Goal: Task Accomplishment & Management: Manage account settings

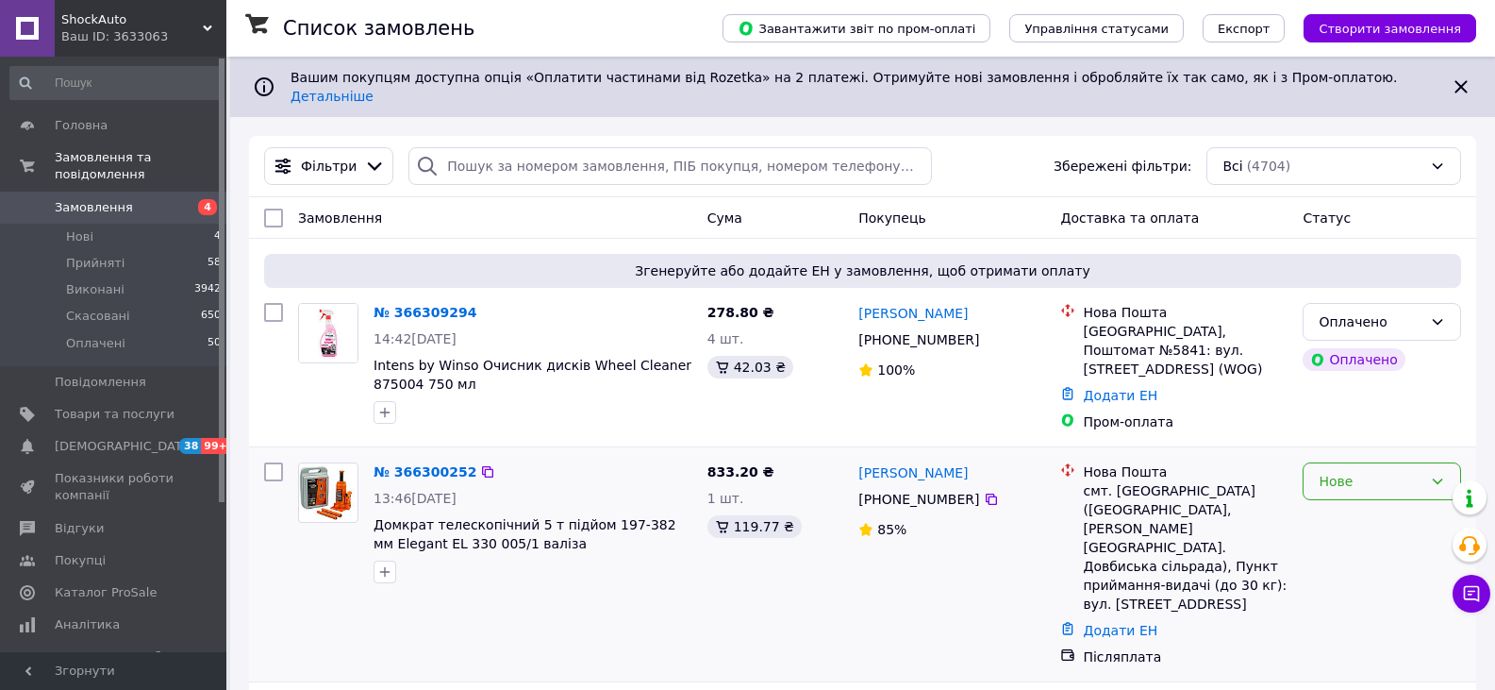
click at [1367, 471] on div "Нове" at bounding box center [1371, 481] width 104 height 21
click at [1336, 495] on li "Прийнято" at bounding box center [1382, 500] width 157 height 34
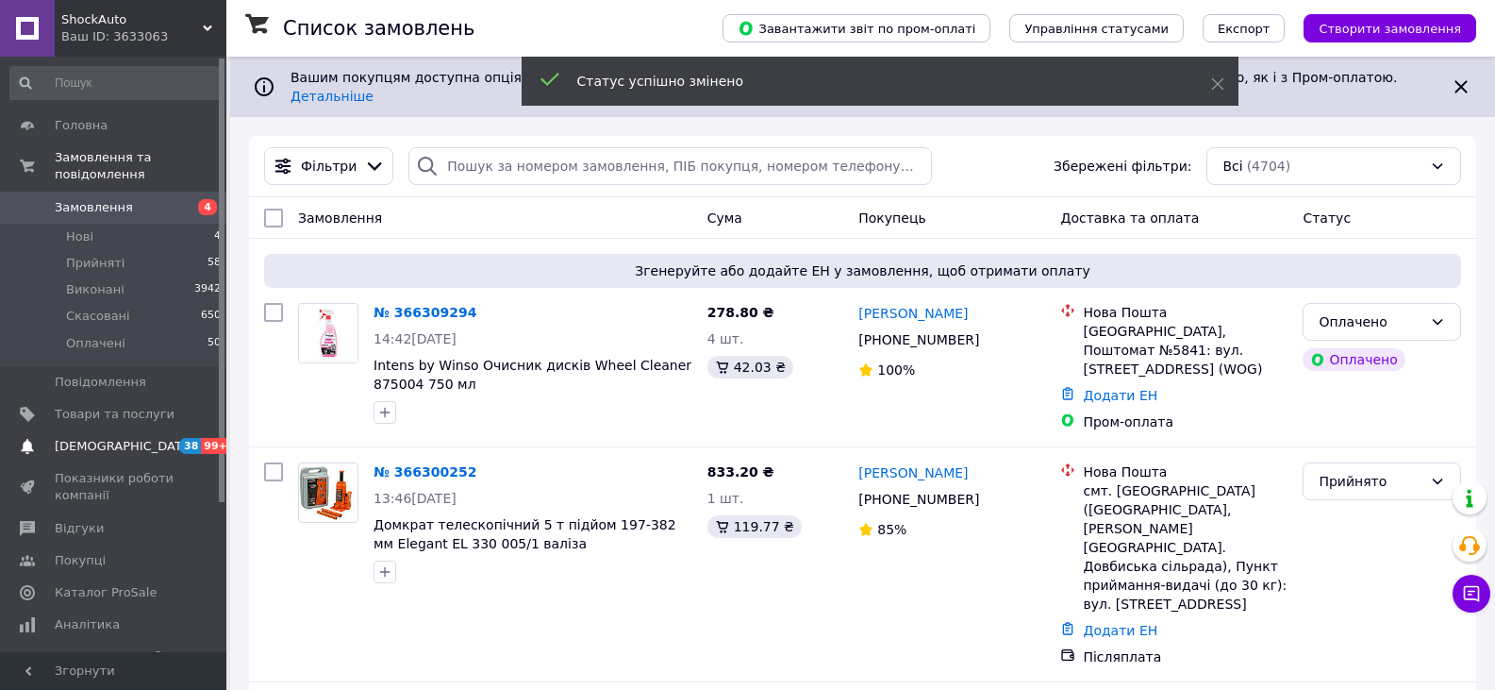
click at [104, 438] on span "[DEMOGRAPHIC_DATA]" at bounding box center [125, 446] width 140 height 17
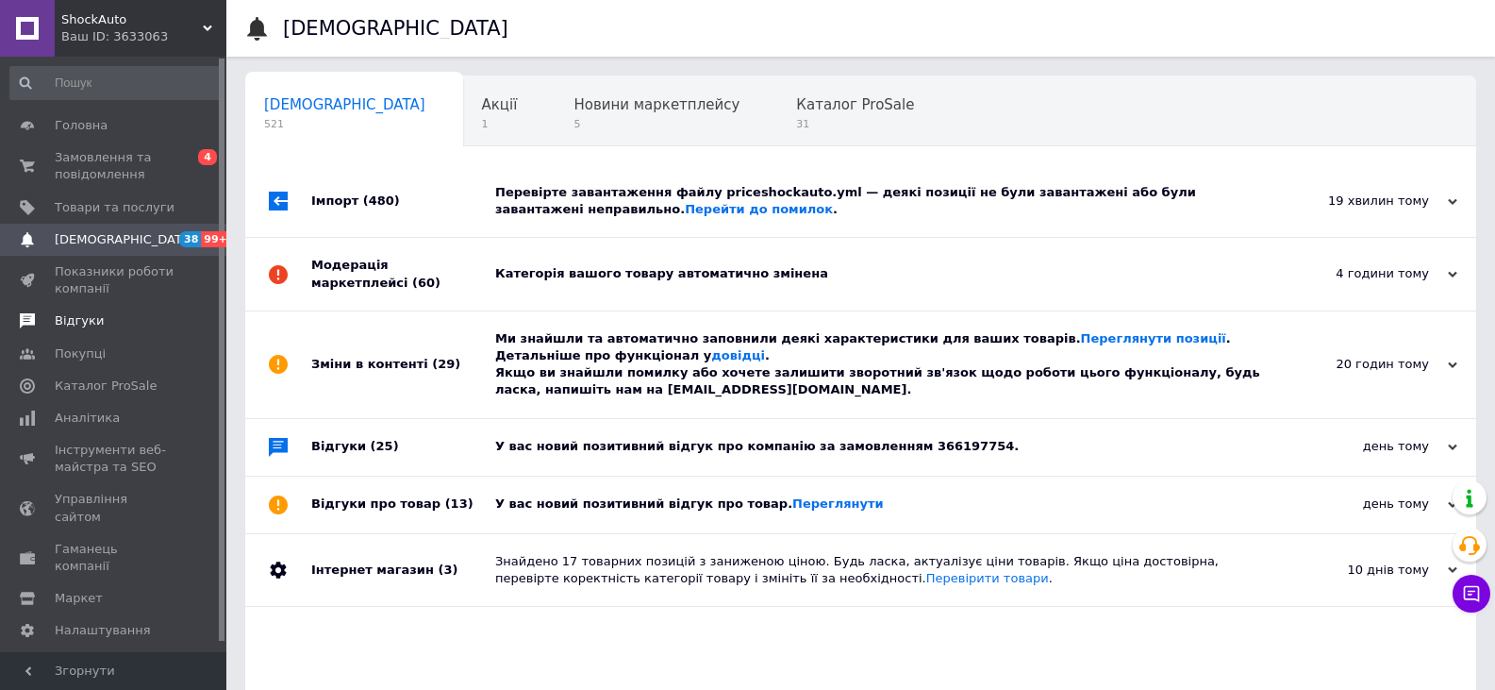
click at [98, 311] on link "Відгуки" at bounding box center [116, 321] width 232 height 32
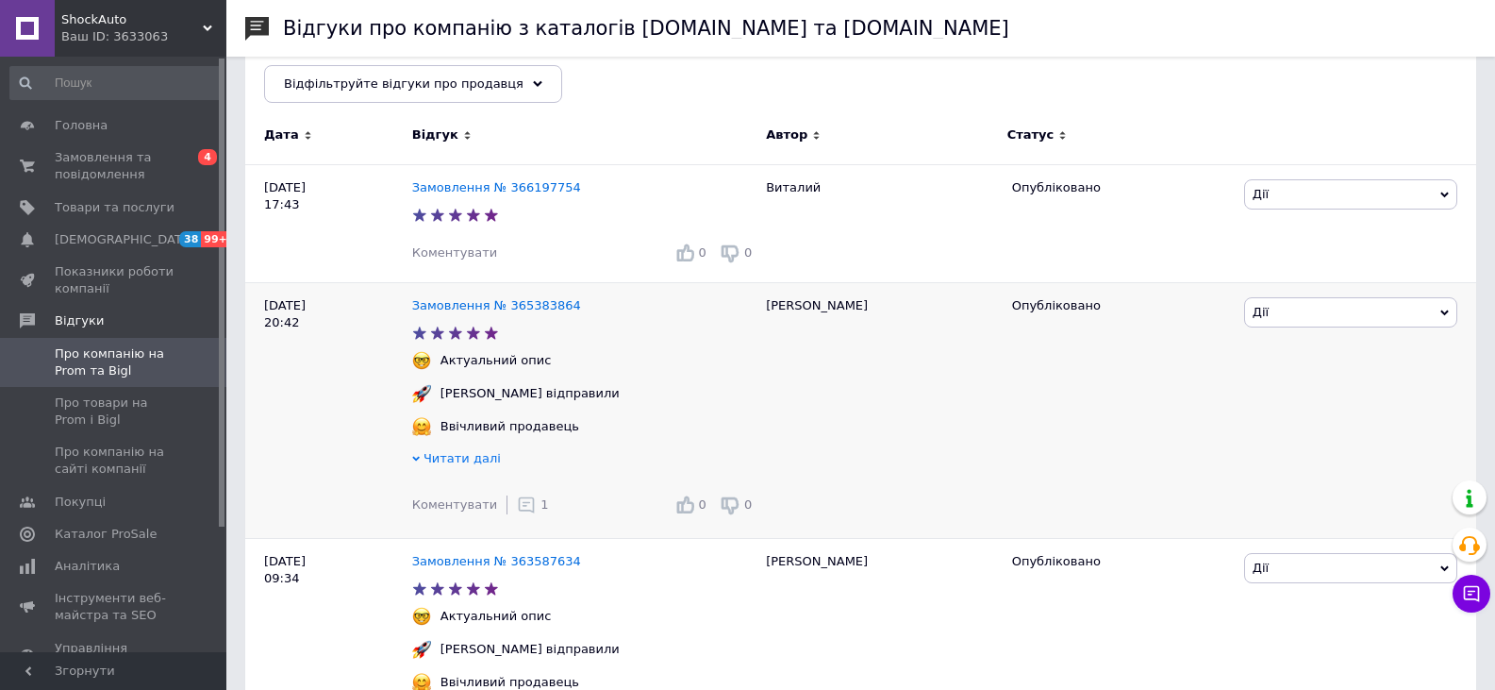
scroll to position [283, 0]
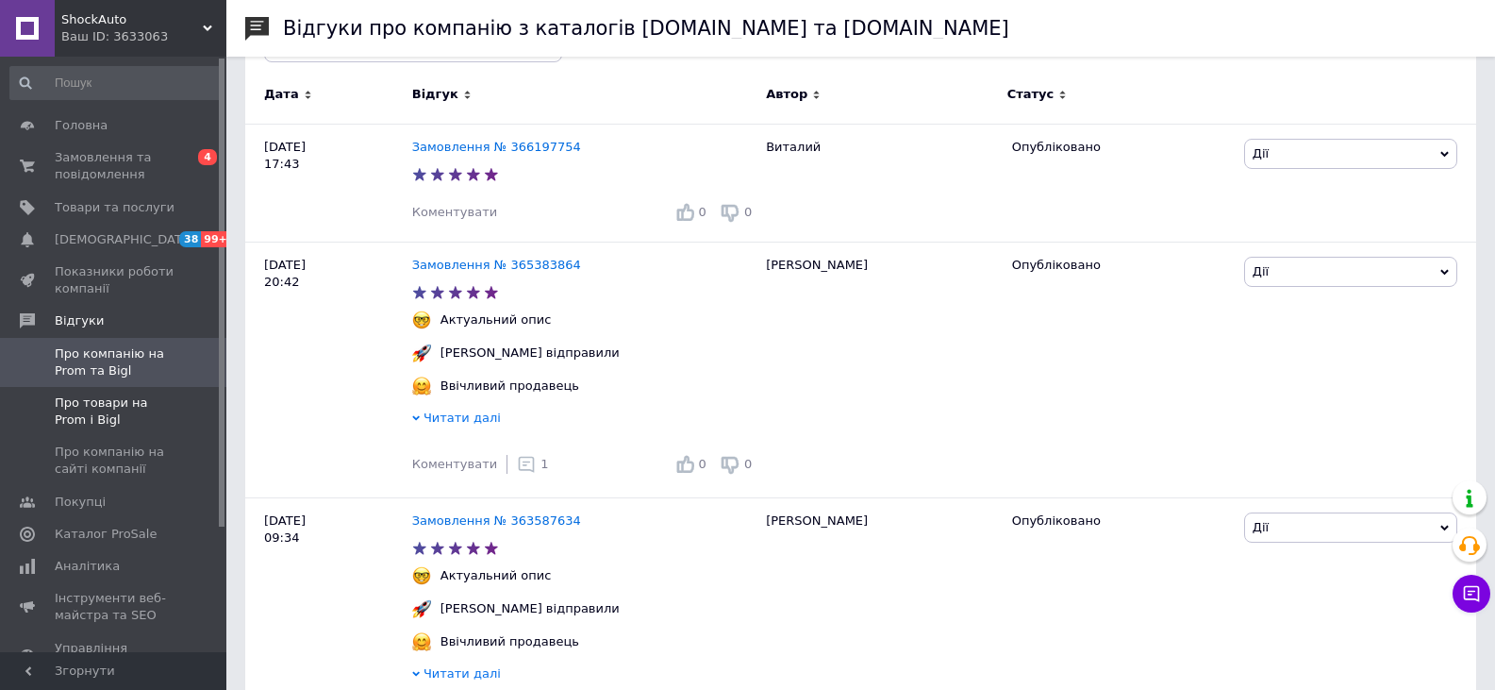
click at [101, 410] on span "Про товари на Prom і Bigl" at bounding box center [115, 411] width 120 height 34
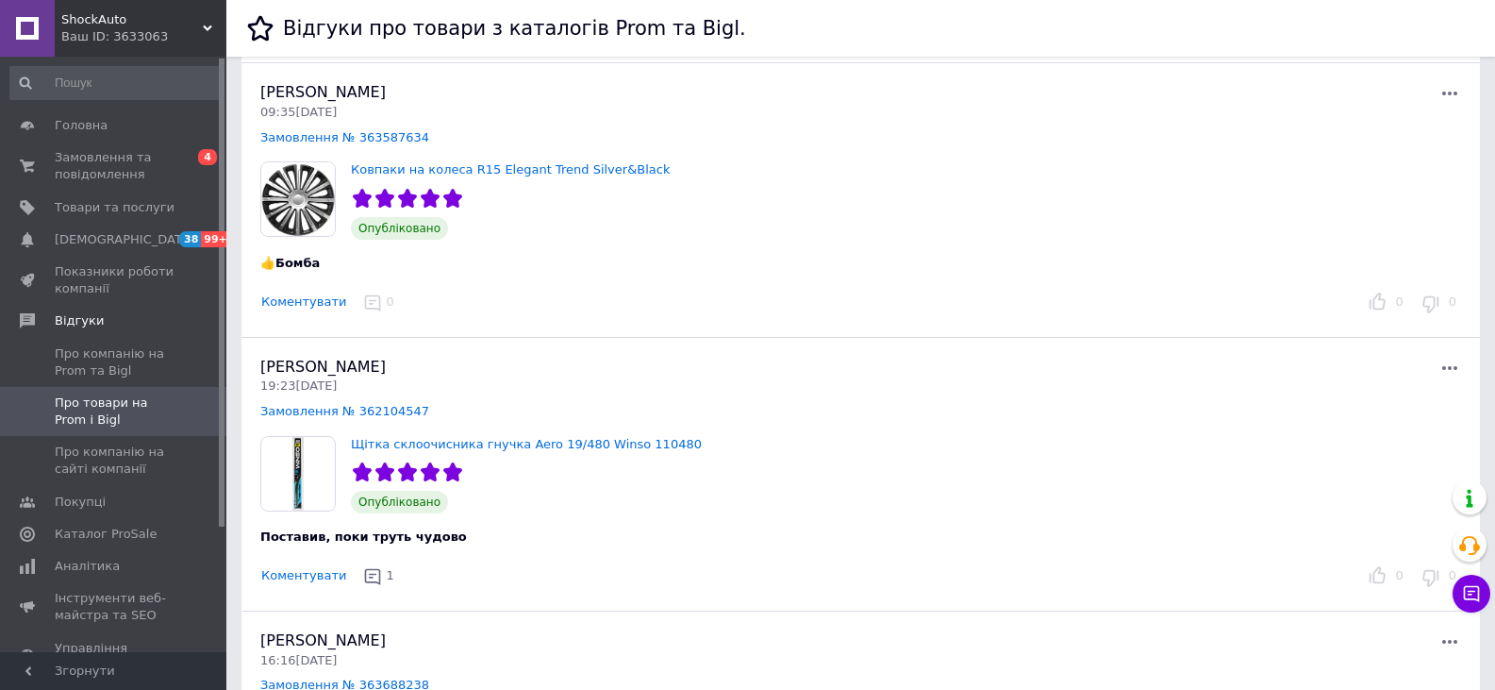
scroll to position [660, 0]
